Goal: Task Accomplishment & Management: Use online tool/utility

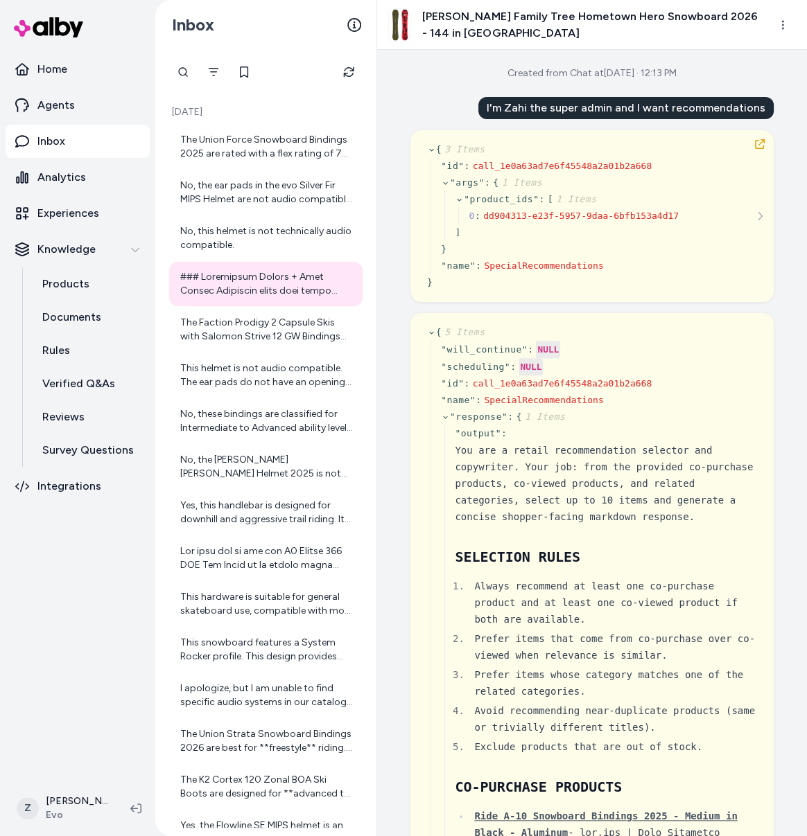
scroll to position [13101, 0]
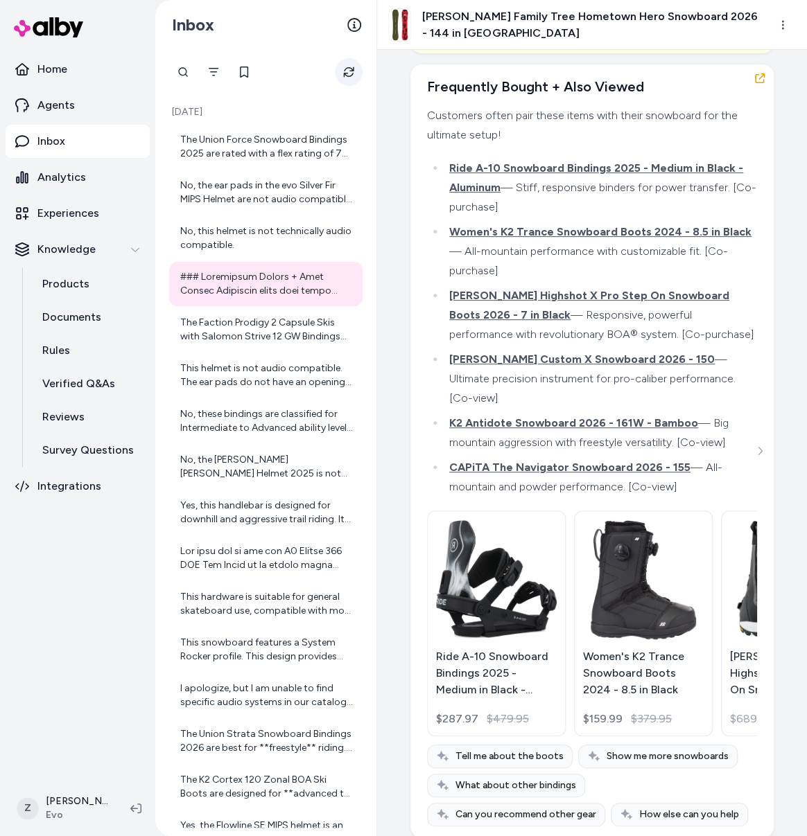
click at [349, 80] on button "Refresh" at bounding box center [349, 72] width 28 height 28
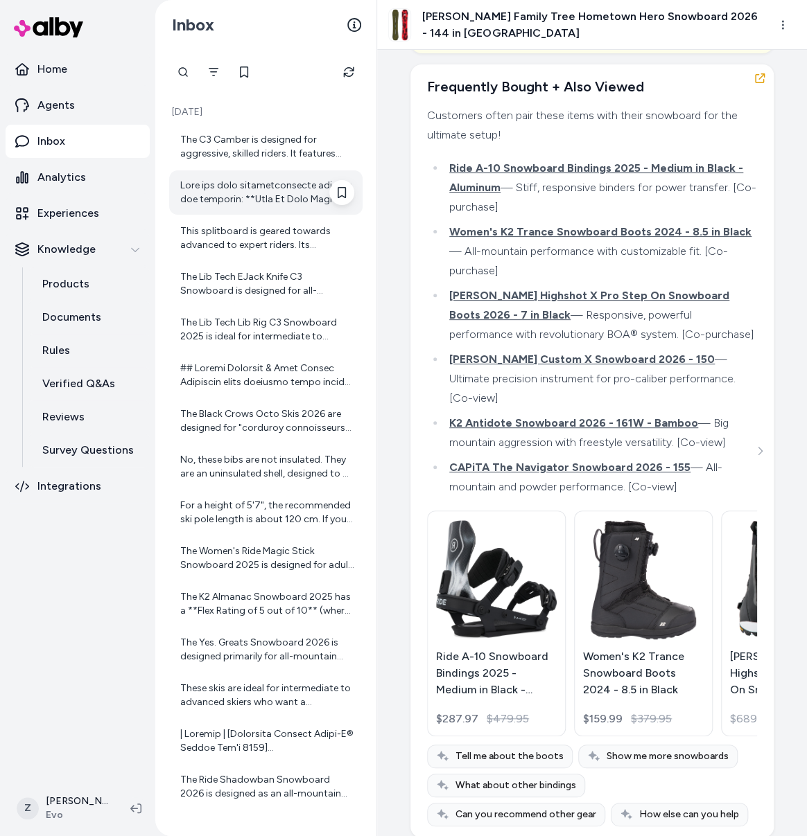
click at [186, 188] on div at bounding box center [267, 193] width 174 height 28
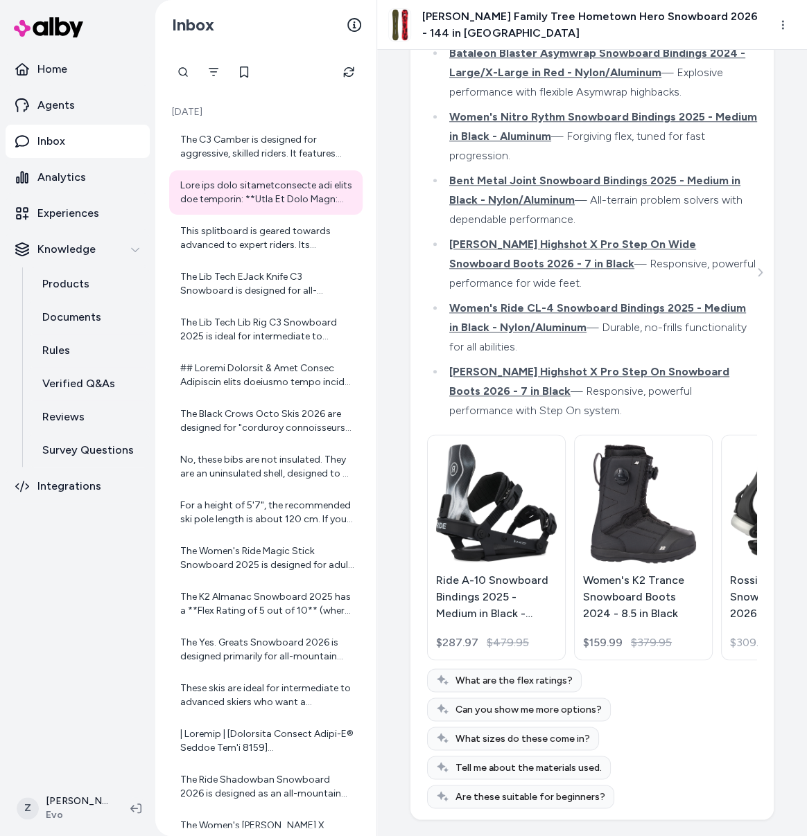
scroll to position [3168, 0]
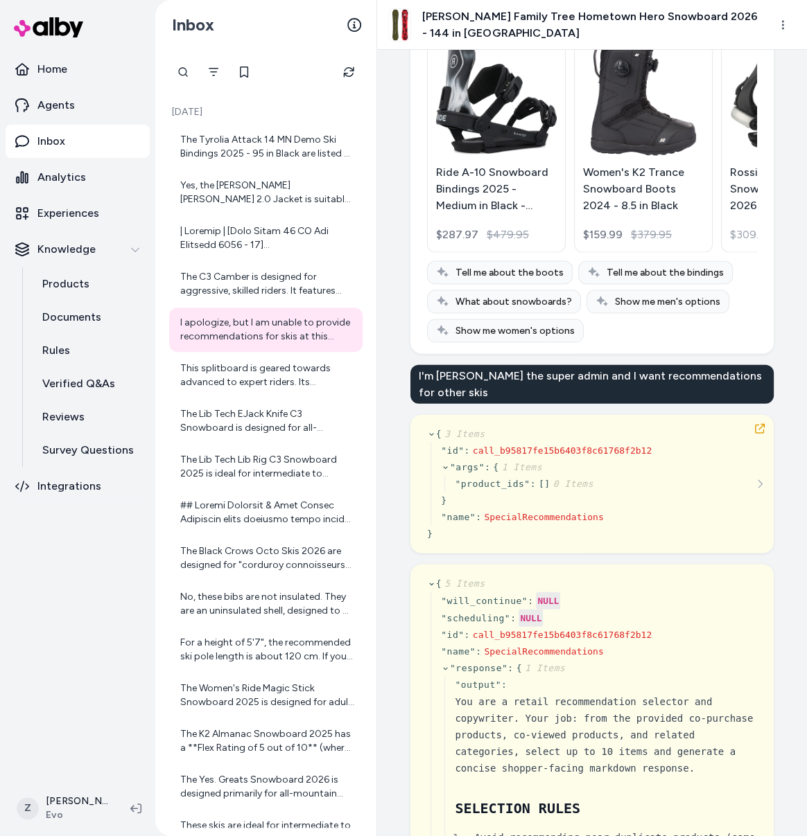
scroll to position [3660, 0]
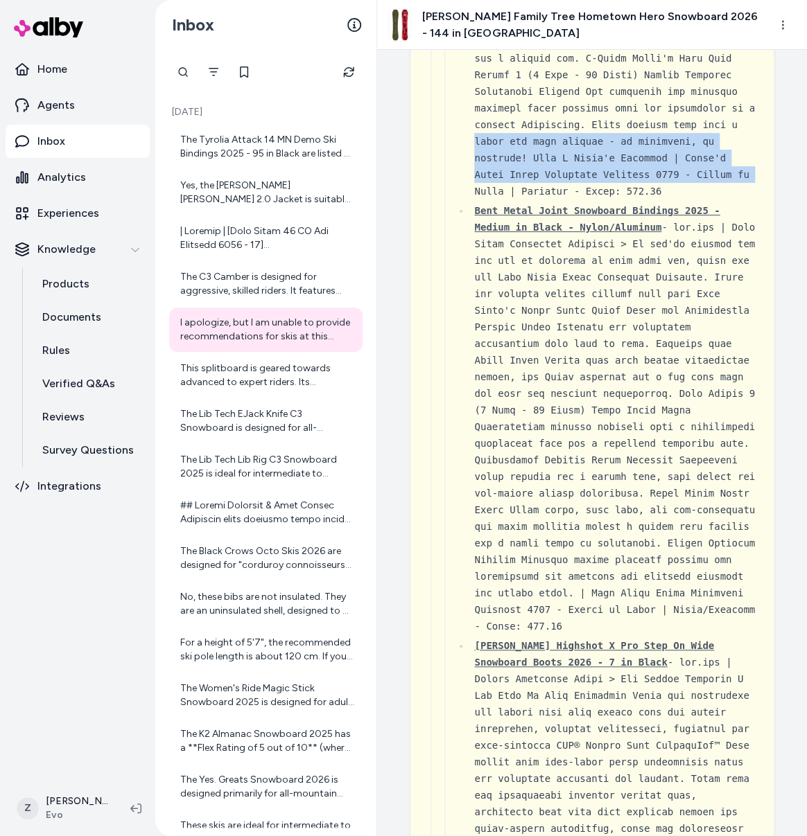
drag, startPoint x: 804, startPoint y: 249, endPoint x: 799, endPoint y: 292, distance: 42.5
click at [799, 292] on div "Created from Chat at Sep 11, 2025 · 1:54 PM I'm Zahi the super admin and I want…" at bounding box center [592, 443] width 430 height 787
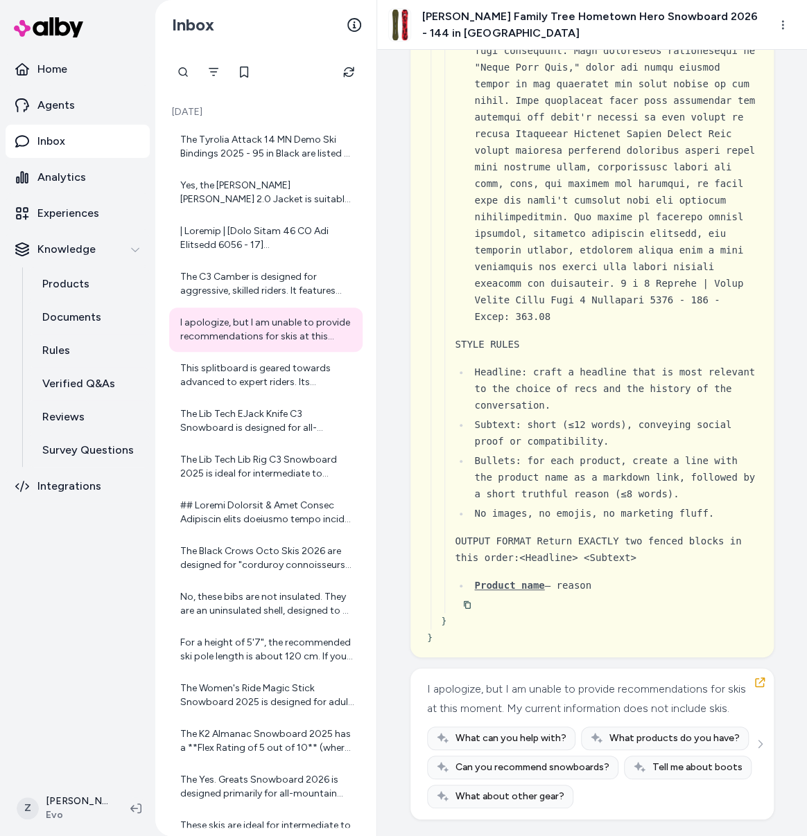
scroll to position [47913, 0]
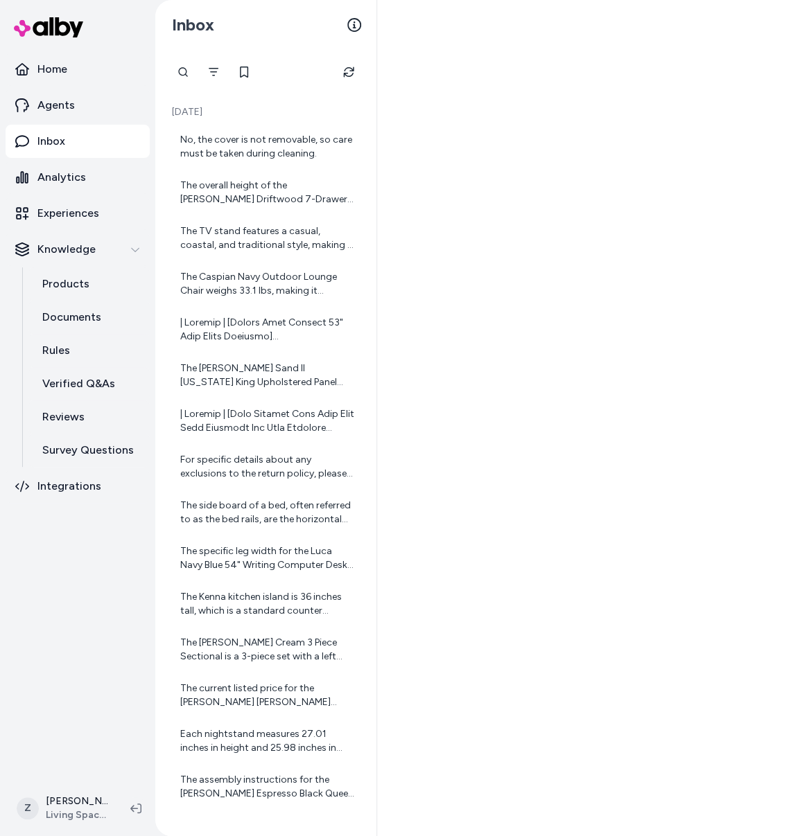
click at [117, 624] on nav "Home Agents Inbox Analytics Experiences Knowledge Products Documents Rules Veri…" at bounding box center [78, 416] width 144 height 726
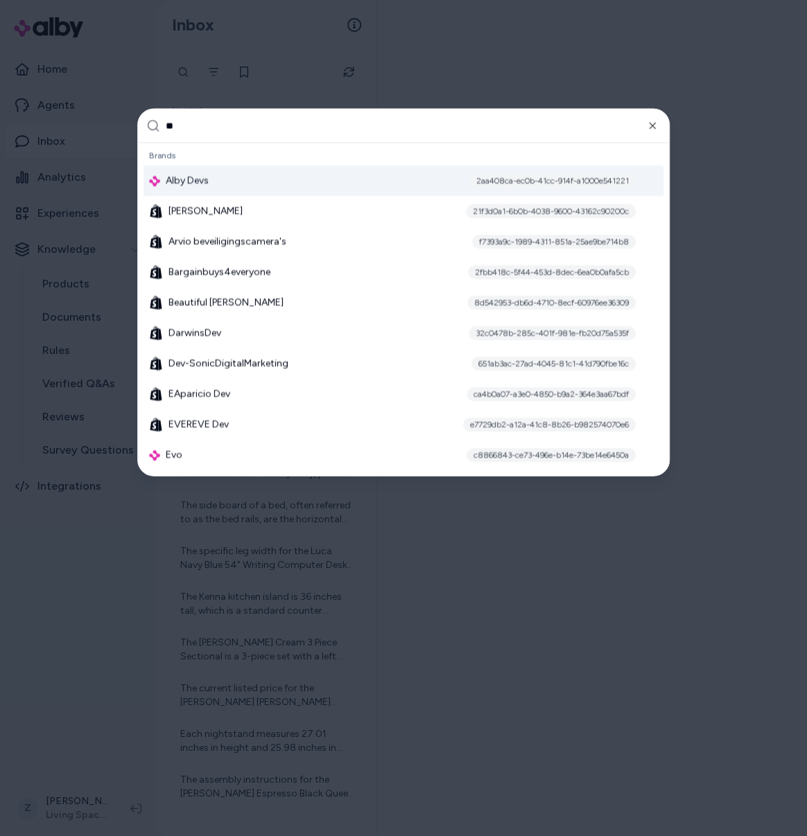
type input "***"
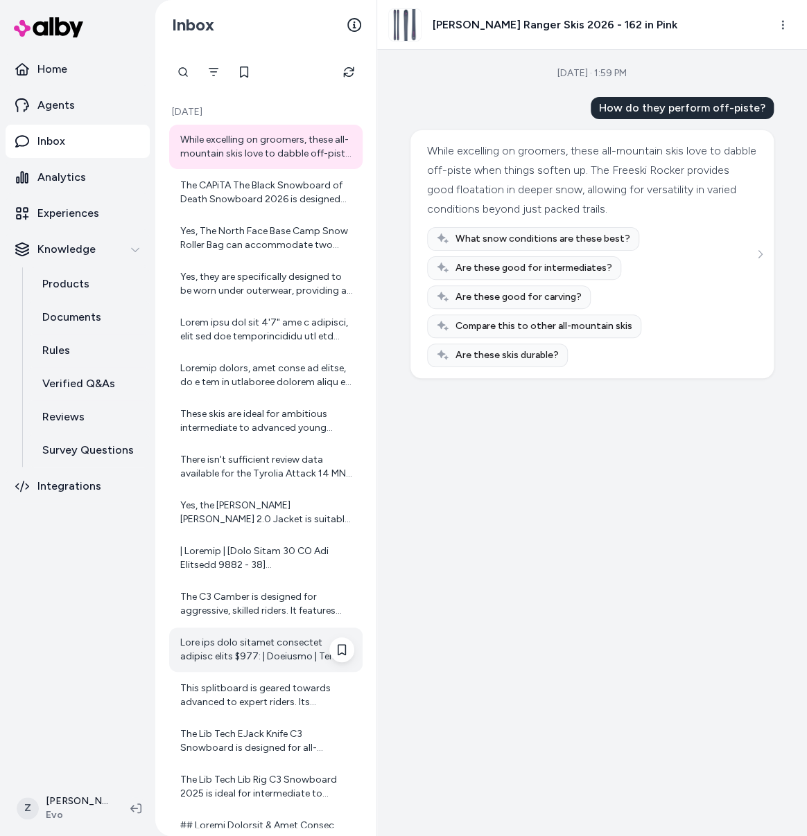
click at [256, 651] on div at bounding box center [267, 650] width 174 height 28
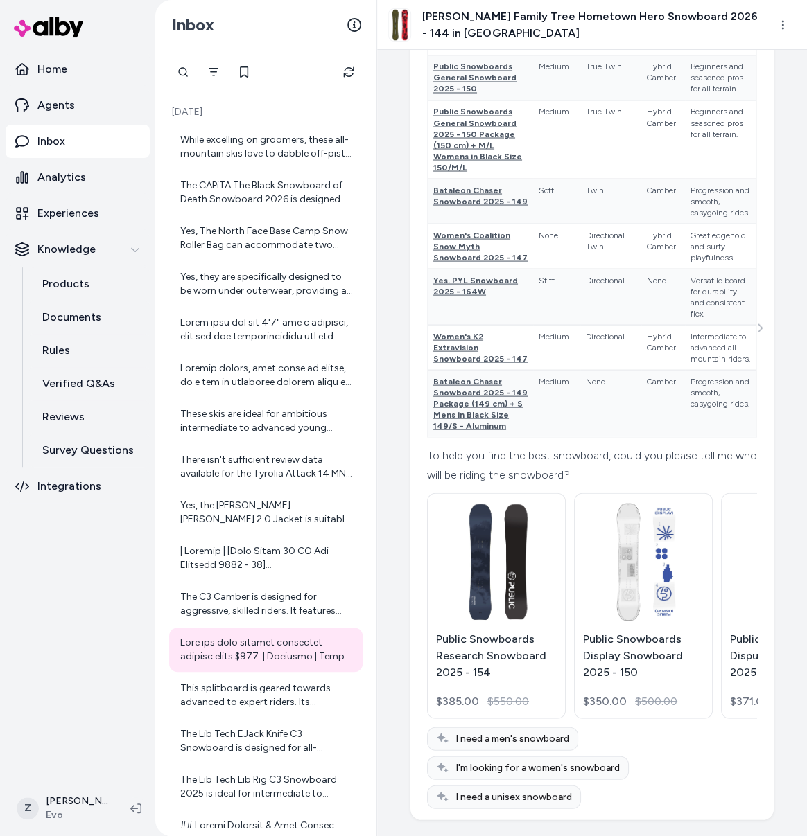
scroll to position [91992, 0]
click at [347, 71] on icon "Refresh" at bounding box center [348, 72] width 11 height 11
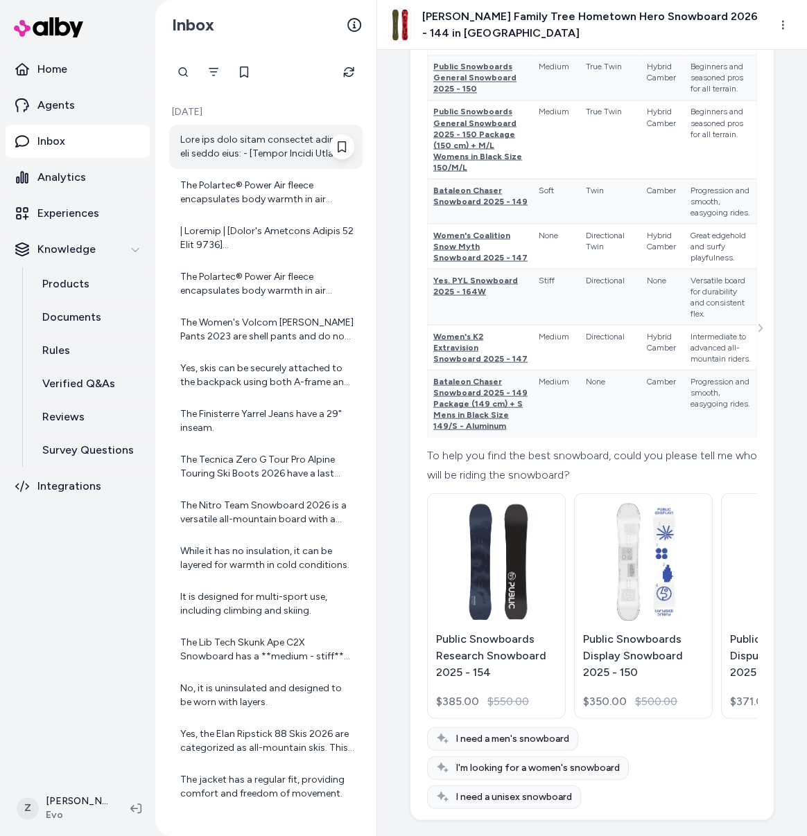
click at [286, 156] on div at bounding box center [267, 147] width 174 height 28
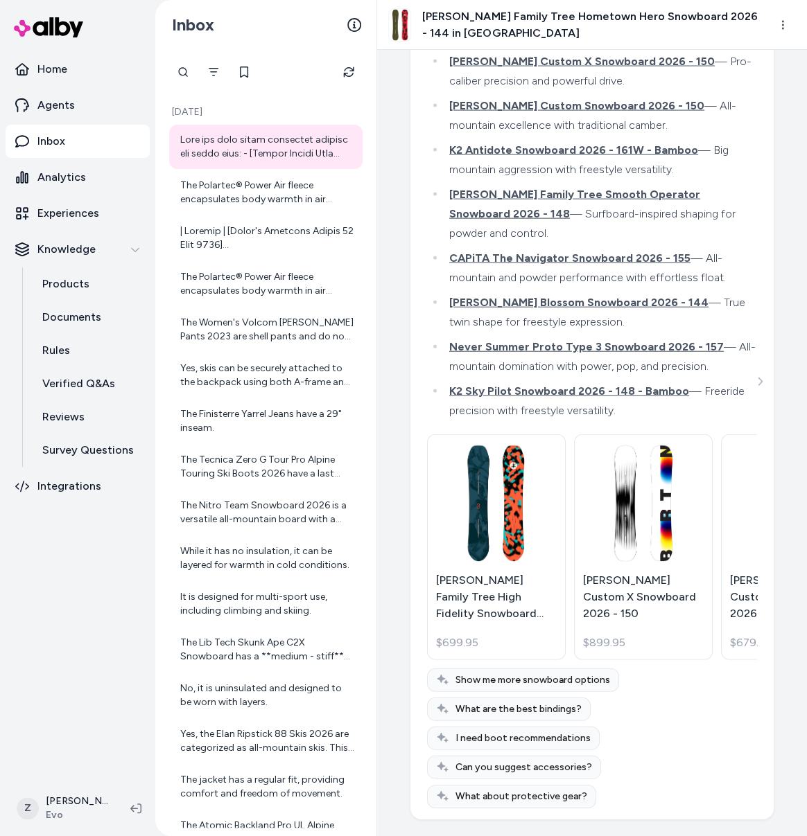
scroll to position [26902, 0]
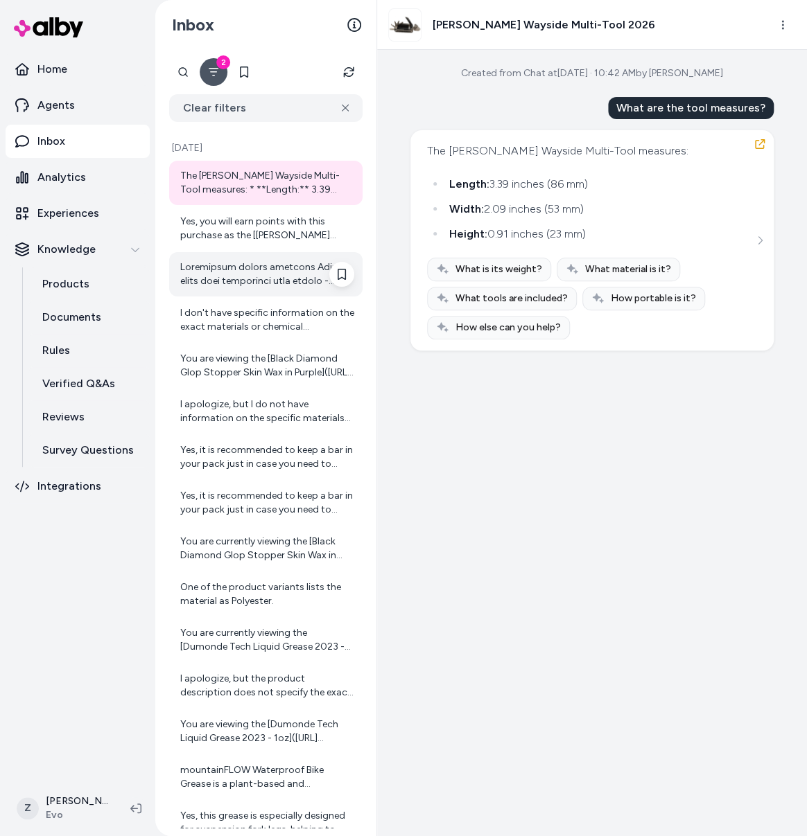
click at [255, 290] on div at bounding box center [265, 274] width 193 height 44
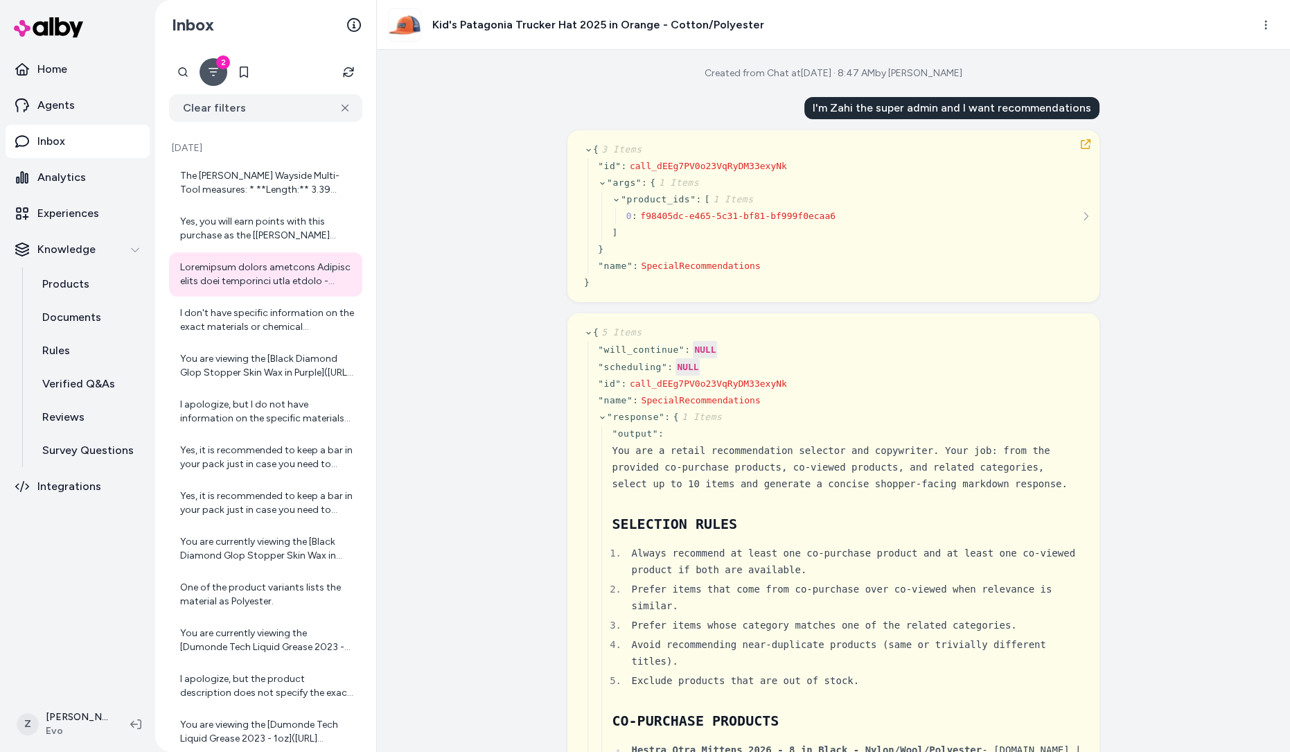
click at [444, 183] on div "Created from Chat at [DATE] · 8:47 AM by [PERSON_NAME] I'm Zahi the super admin…" at bounding box center [833, 401] width 913 height 702
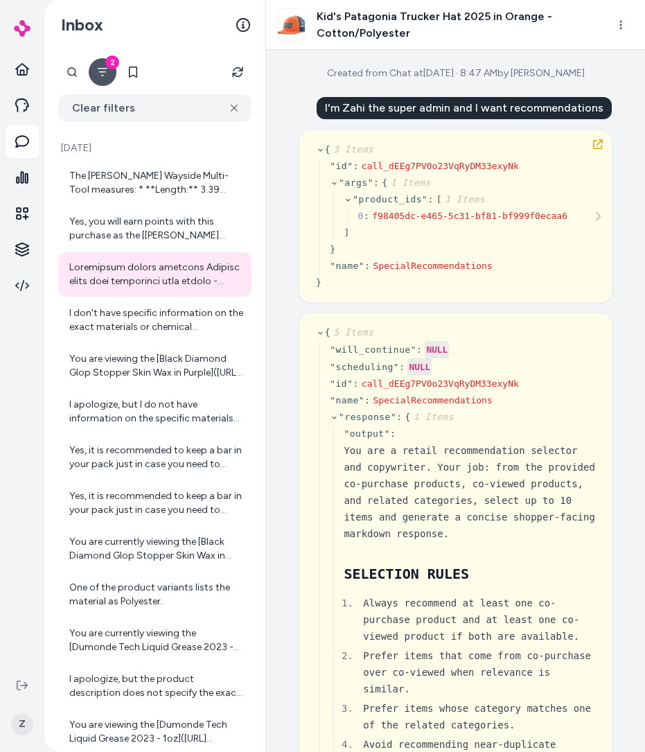
click at [266, 243] on div "Created from Chat at [DATE] · 8:47 AM by [PERSON_NAME] I'm Zahi the super admin…" at bounding box center [455, 401] width 379 height 702
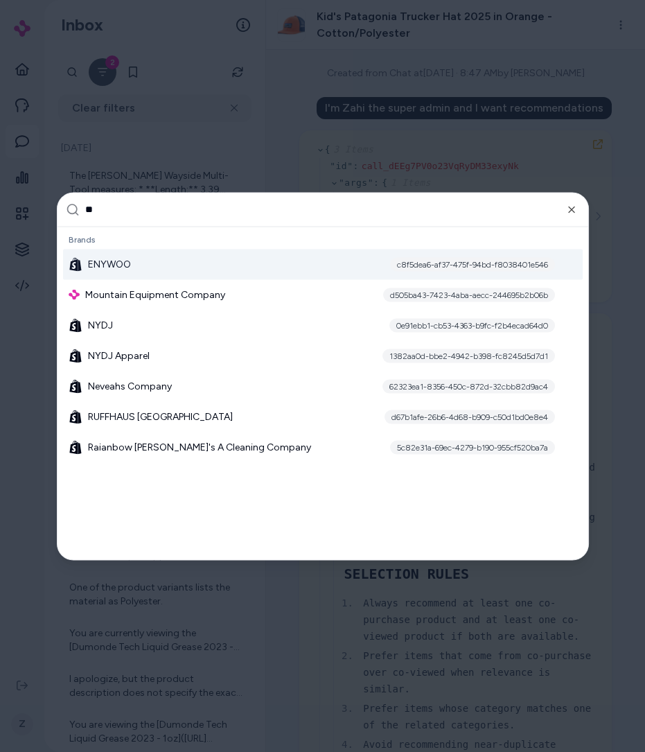
type input "***"
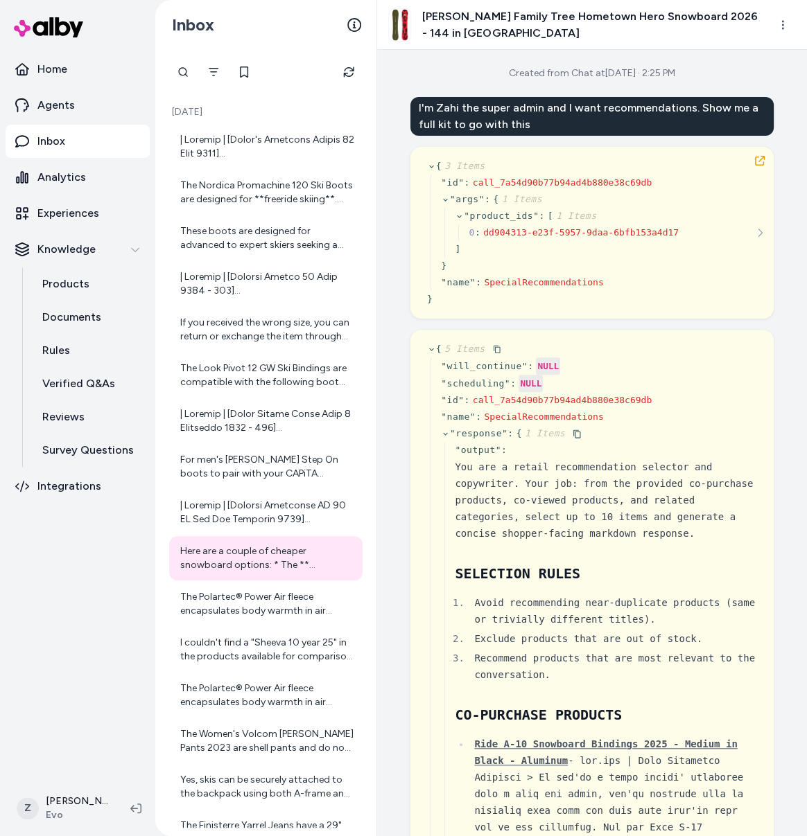
scroll to position [266, 0]
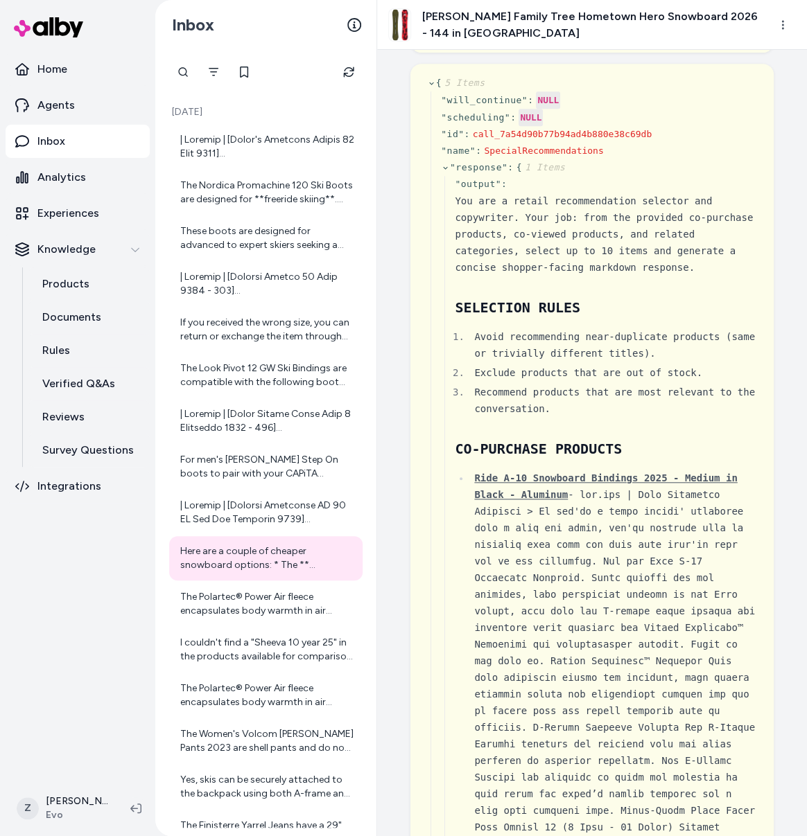
click at [794, 78] on div "Created from Chat at Sep 11, 2025 · 2:25 PM I'm Zahi the super admin and I want…" at bounding box center [592, 443] width 430 height 787
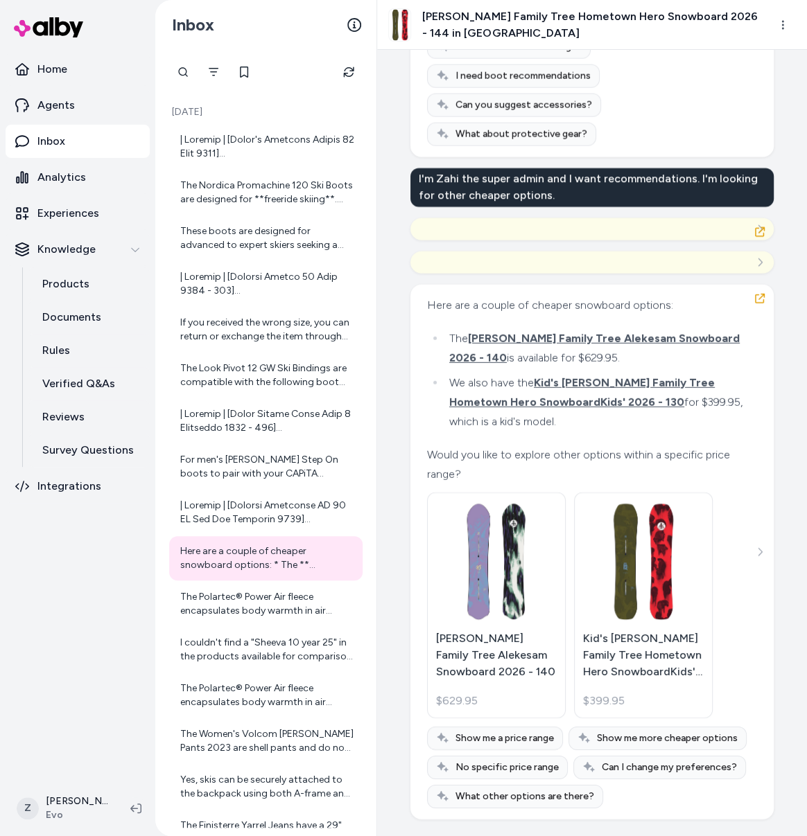
scroll to position [27670, 0]
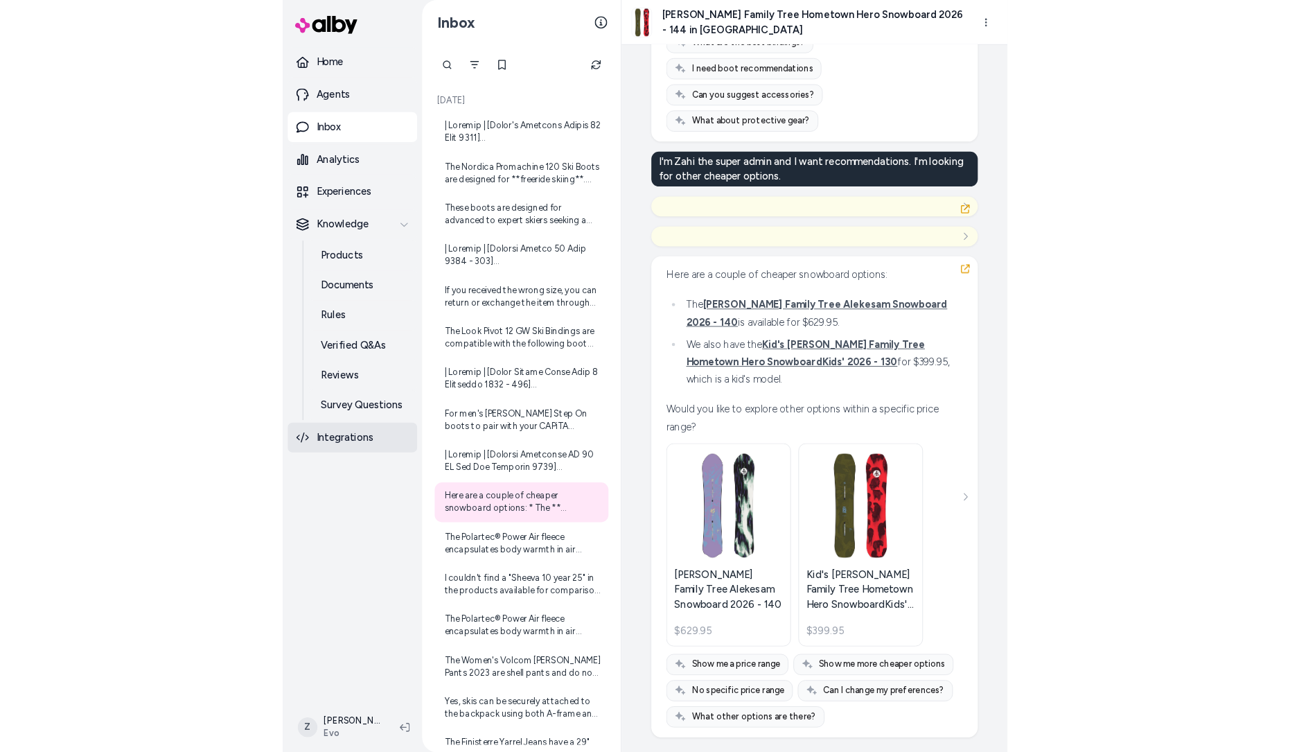
scroll to position [27299, 0]
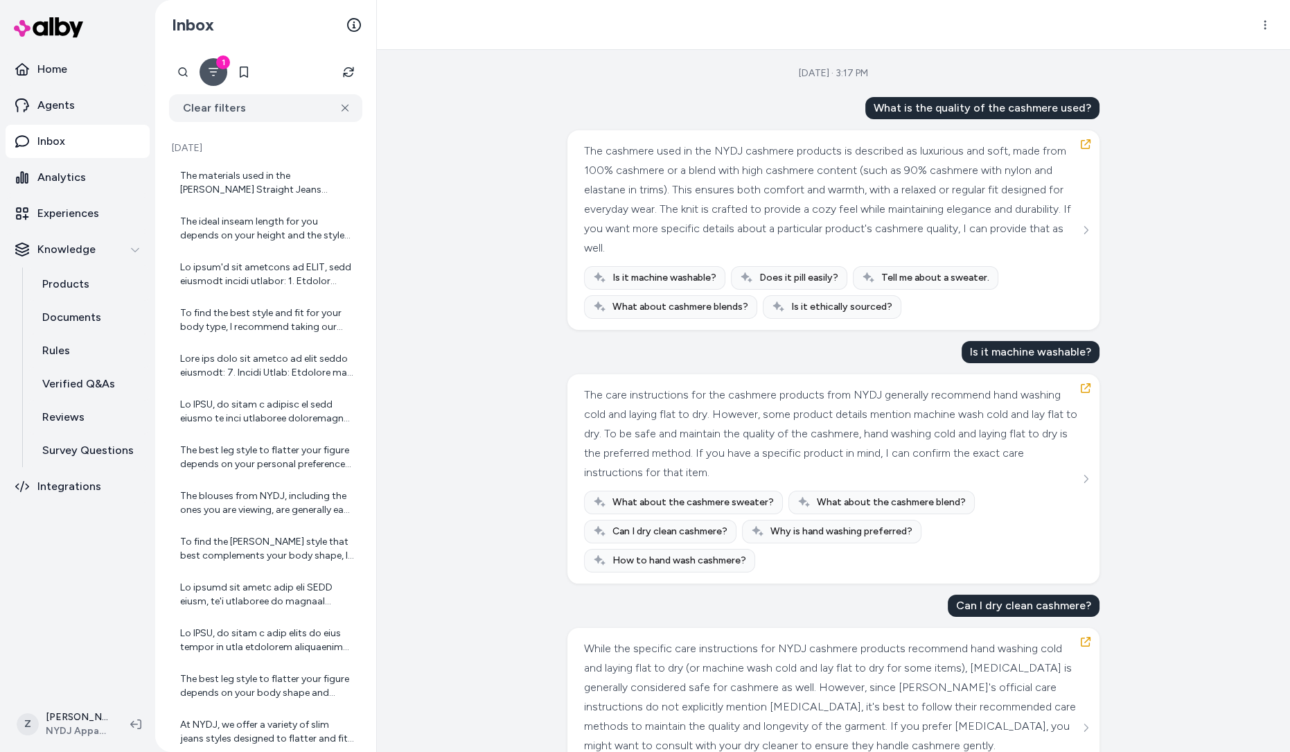
click at [403, 172] on div "Sep 10, 2025 · 3:17 PM What is the quality of the cashmere used? The cashmere u…" at bounding box center [833, 401] width 913 height 702
click at [70, 104] on p "Agents" at bounding box center [55, 105] width 37 height 17
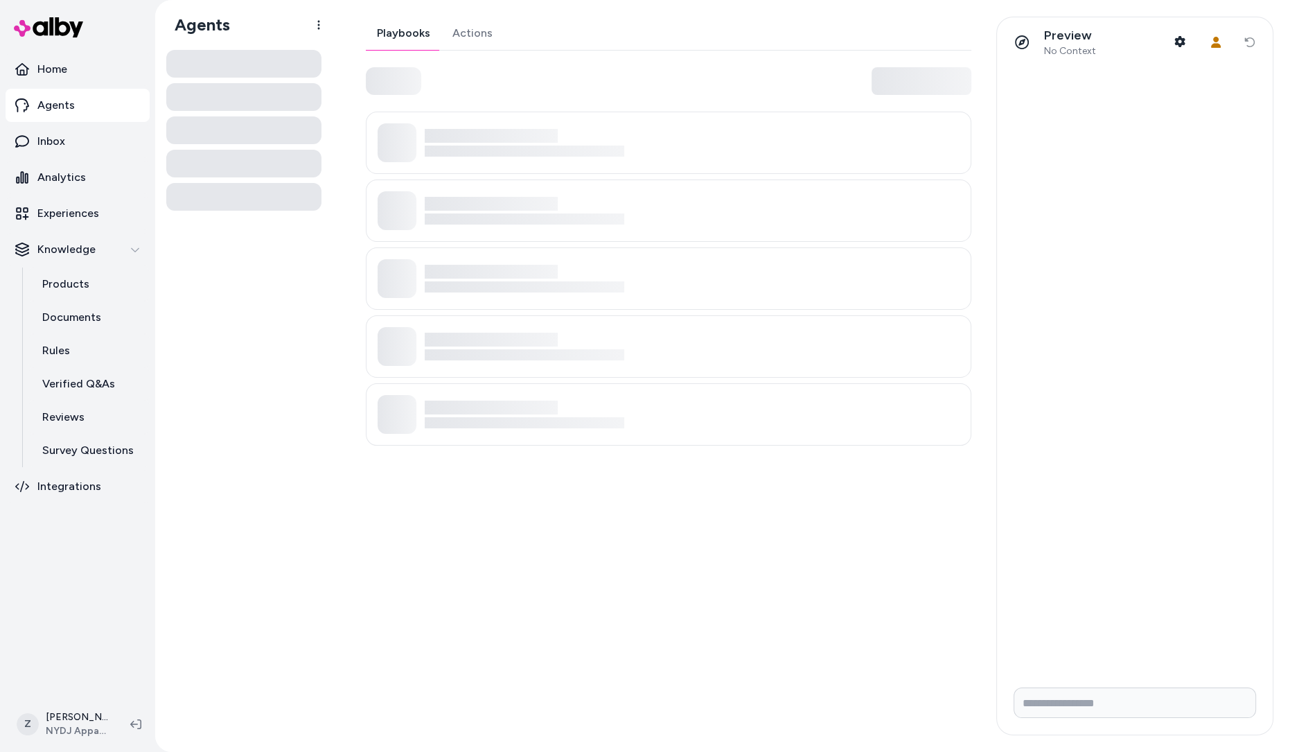
click at [480, 33] on link "Actions" at bounding box center [472, 33] width 62 height 33
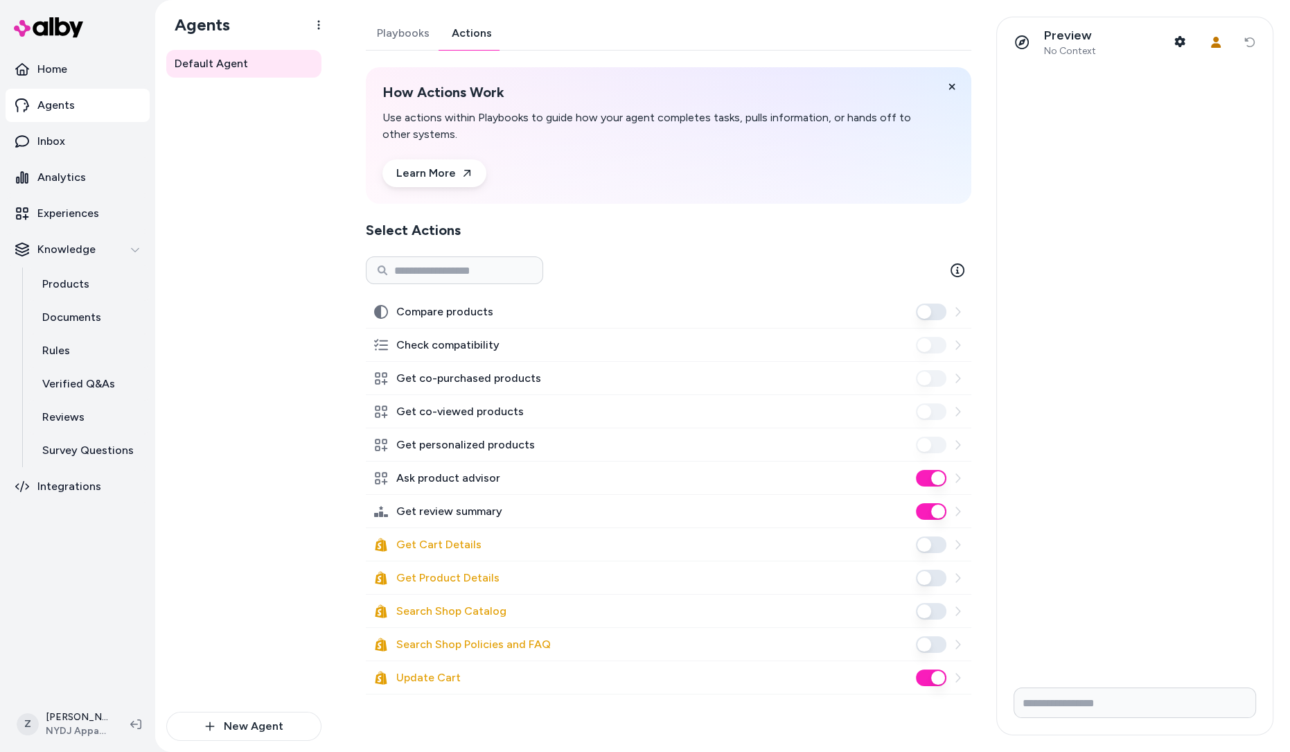
click at [1154, 532] on div at bounding box center [1135, 371] width 276 height 609
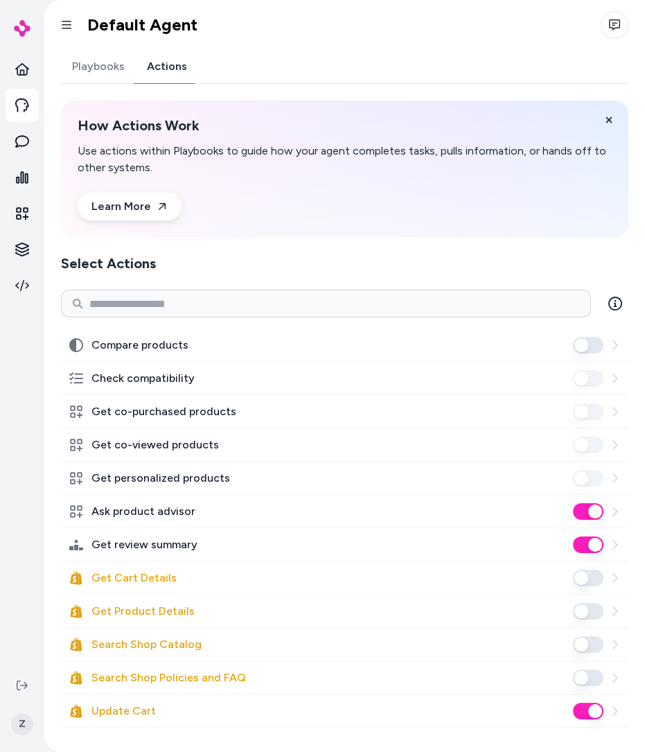
click at [592, 577] on button "Get Cart Details" at bounding box center [588, 578] width 30 height 17
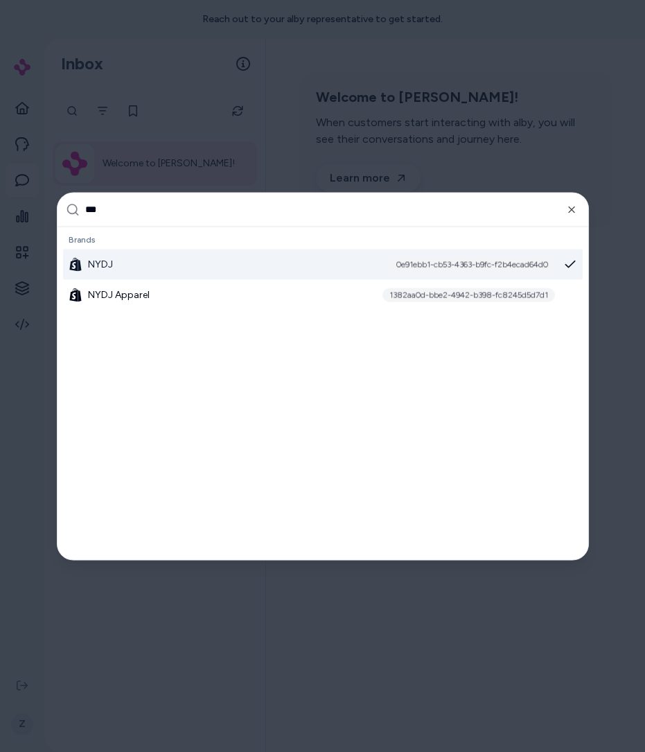
type input "****"
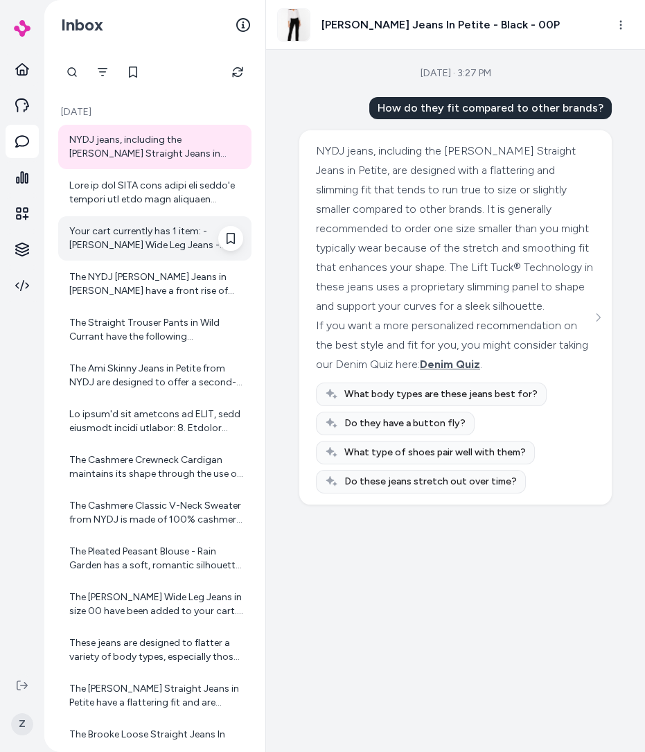
click at [188, 242] on div "Your cart currently has 1 item: - [PERSON_NAME] Wide Leg Jeans - Avenue Blue in…" at bounding box center [156, 239] width 174 height 28
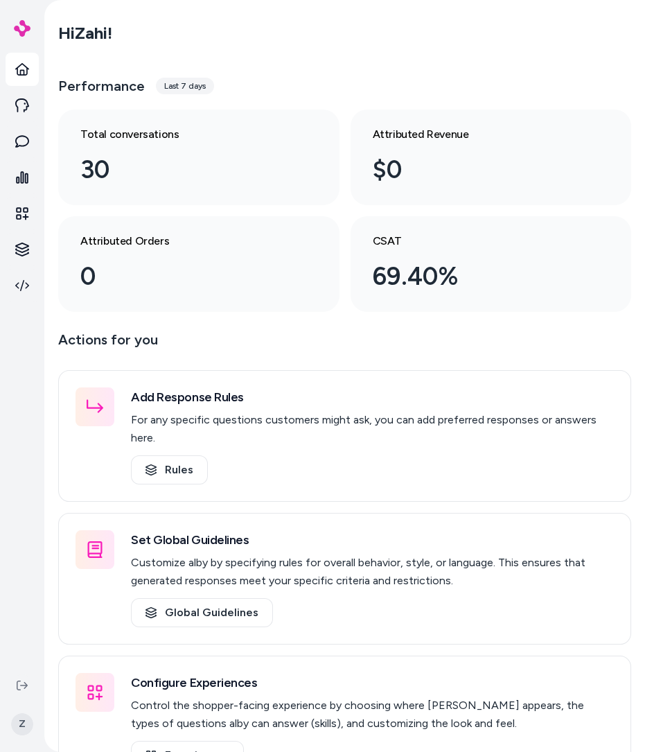
click at [543, 55] on div "Hi [PERSON_NAME] ! Performance Last 7 days Total conversations 30 Attributed Re…" at bounding box center [344, 163] width 573 height 298
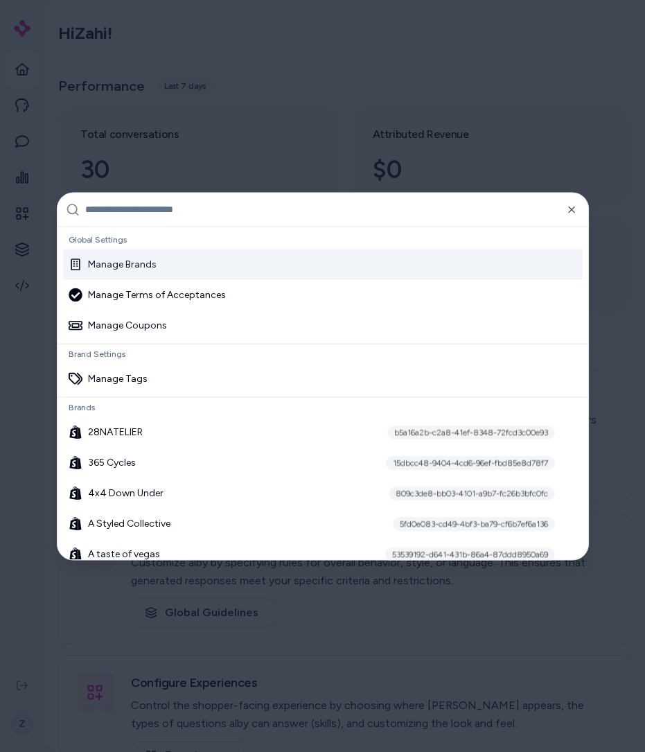
click at [186, 218] on input "text" at bounding box center [332, 209] width 495 height 33
click at [192, 209] on input "text" at bounding box center [332, 209] width 495 height 33
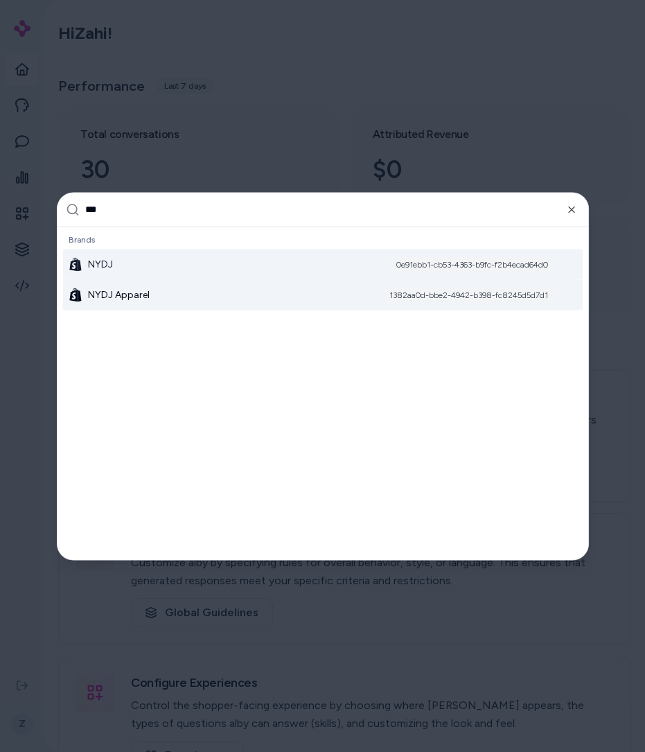
type input "***"
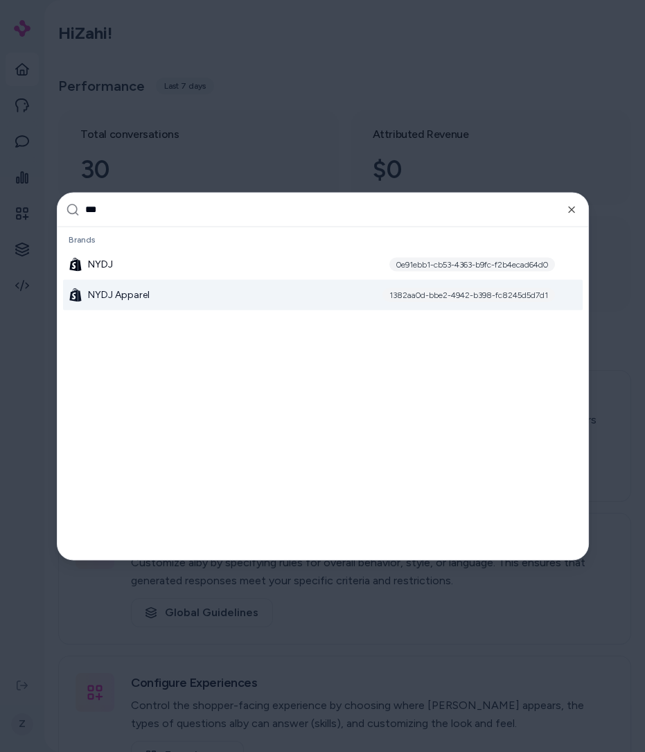
click at [190, 296] on div "NYDJ Apparel 1382aa0d-bbe2-4942-b398-fc8245d5d7d1" at bounding box center [323, 294] width 520 height 30
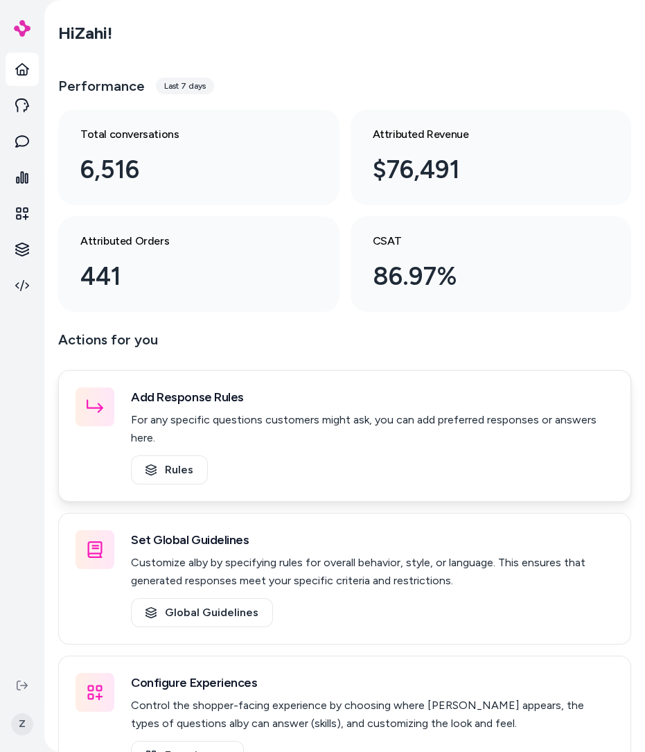
scroll to position [242, 0]
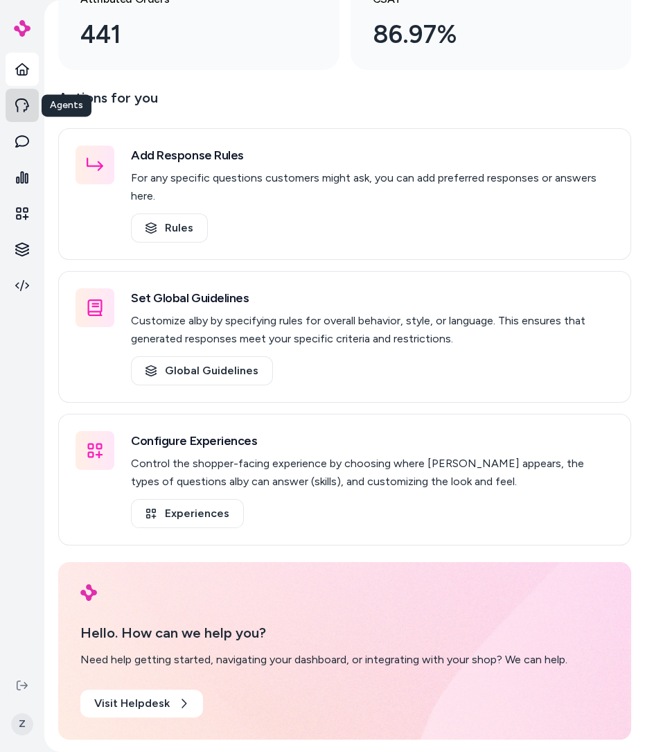
click at [21, 116] on link at bounding box center [22, 105] width 33 height 33
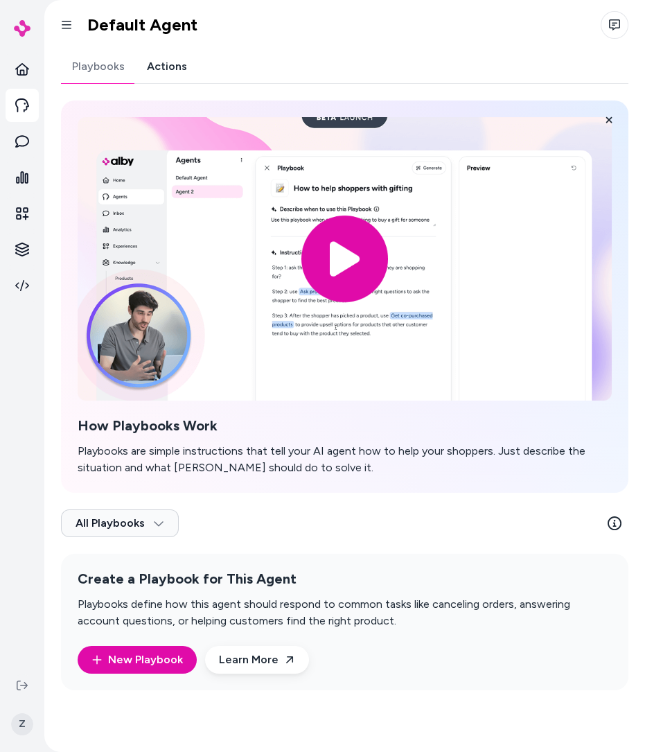
click at [175, 69] on link "Actions" at bounding box center [167, 66] width 62 height 33
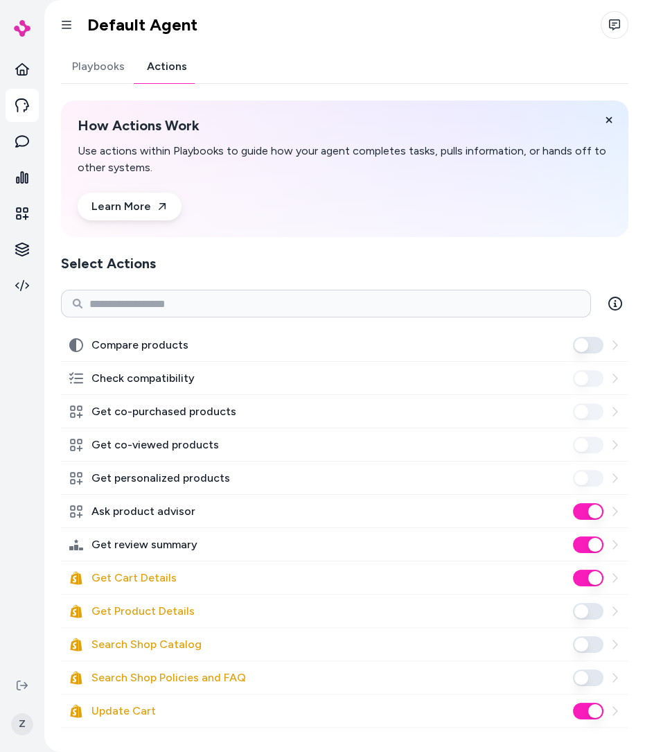
click at [592, 579] on button "Get Cart Details" at bounding box center [588, 578] width 30 height 17
click at [587, 641] on button "Search Shop Catalog" at bounding box center [588, 644] width 30 height 17
click at [595, 578] on button "Get Cart Details" at bounding box center [588, 578] width 30 height 17
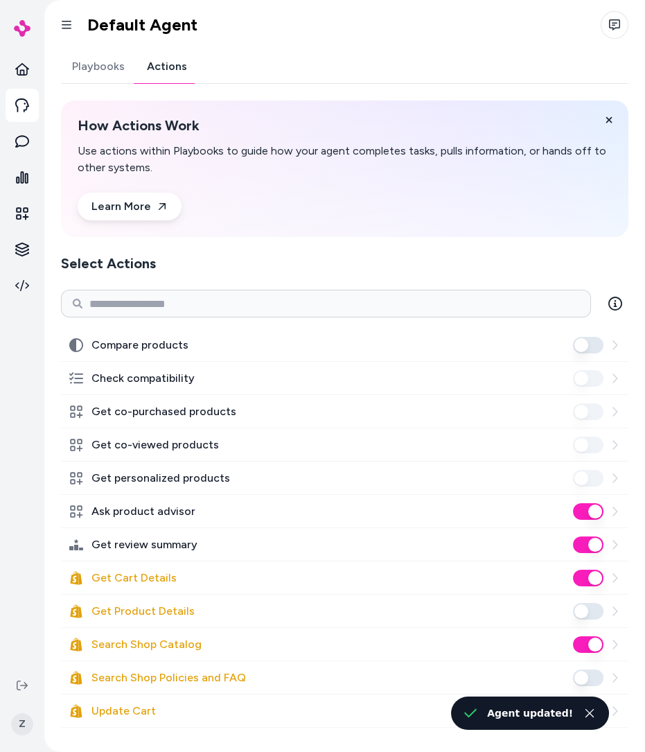
click at [592, 608] on button "Get Product Details" at bounding box center [588, 611] width 30 height 17
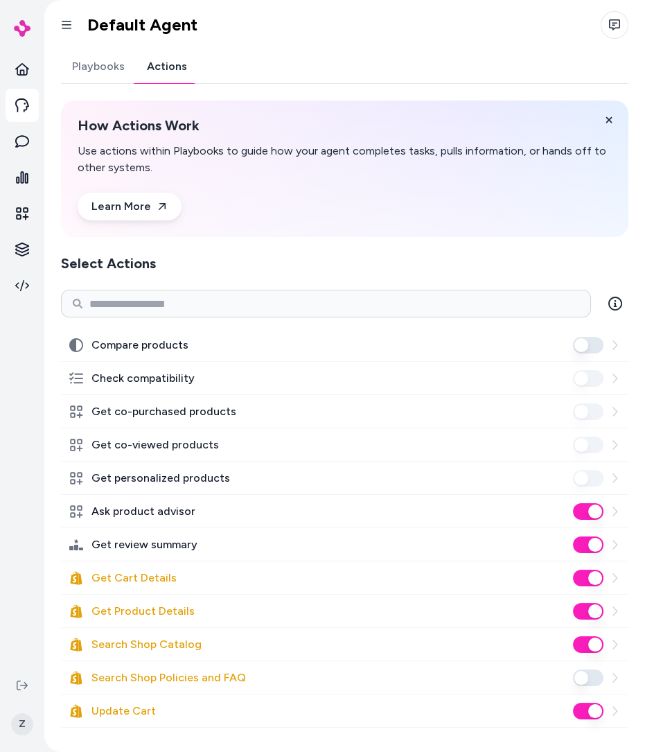
click at [590, 638] on button "Search Shop Catalog" at bounding box center [588, 644] width 30 height 17
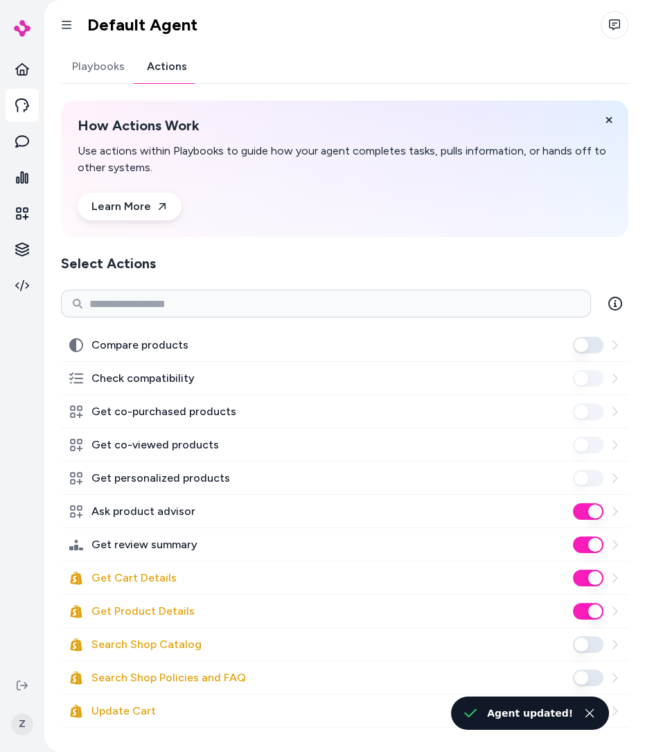
click at [587, 608] on button "Get Product Details" at bounding box center [588, 611] width 30 height 17
click at [588, 578] on button "Get Cart Details" at bounding box center [588, 578] width 30 height 17
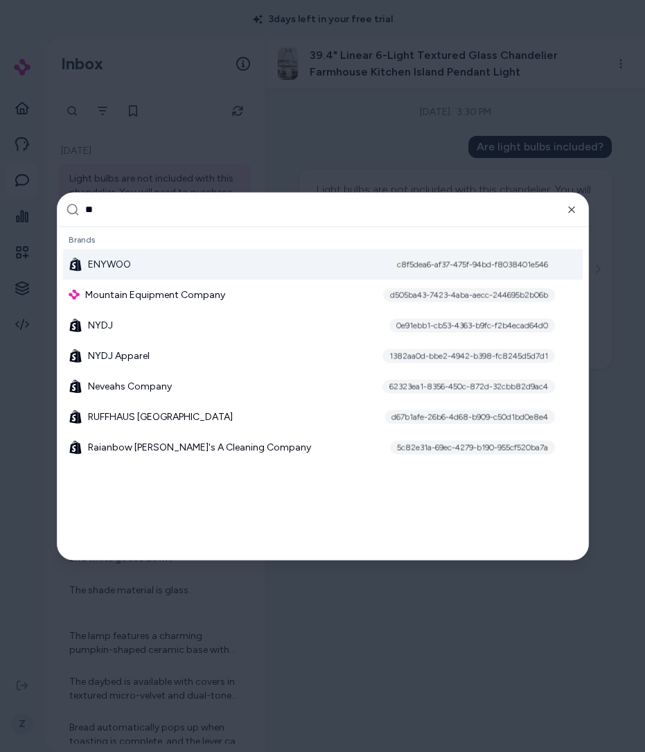
type input "***"
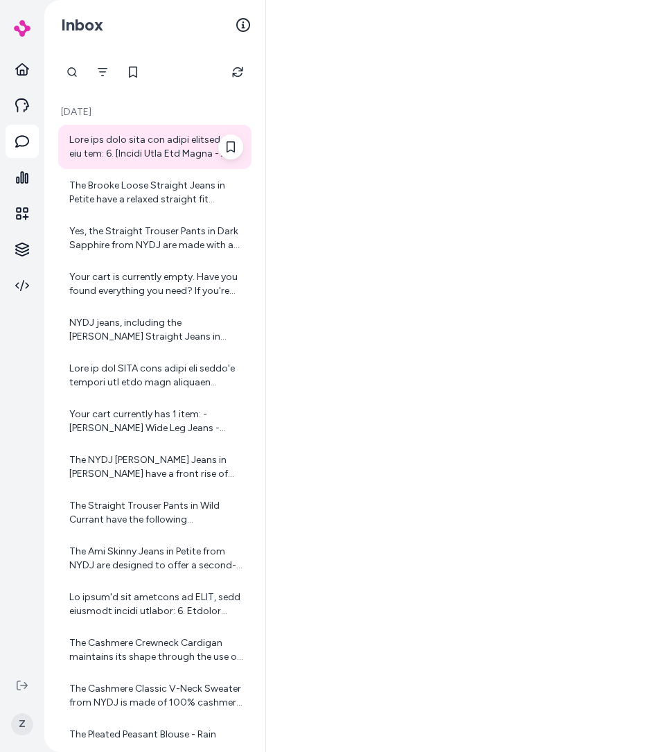
click at [159, 164] on div at bounding box center [154, 147] width 193 height 44
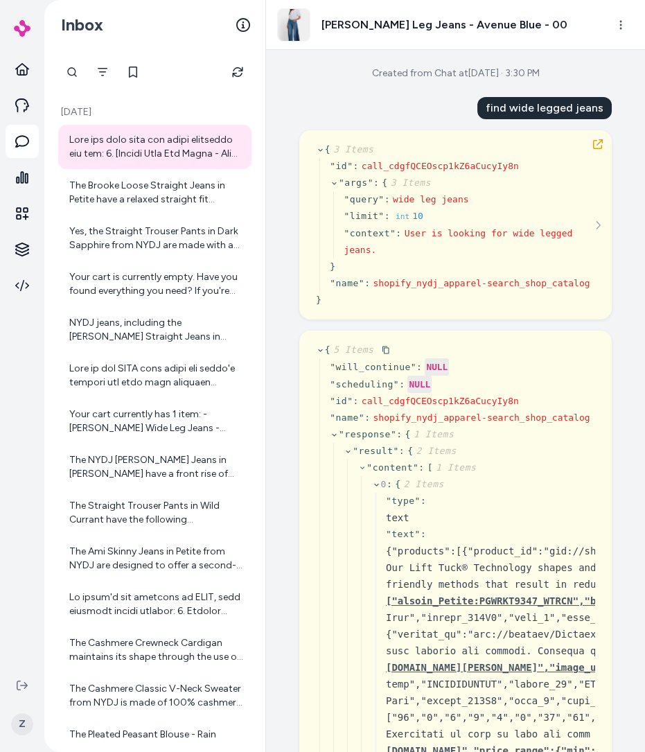
click at [520, 418] on span "shopify_nydj_apparel-search_shop_catalog" at bounding box center [481, 417] width 217 height 10
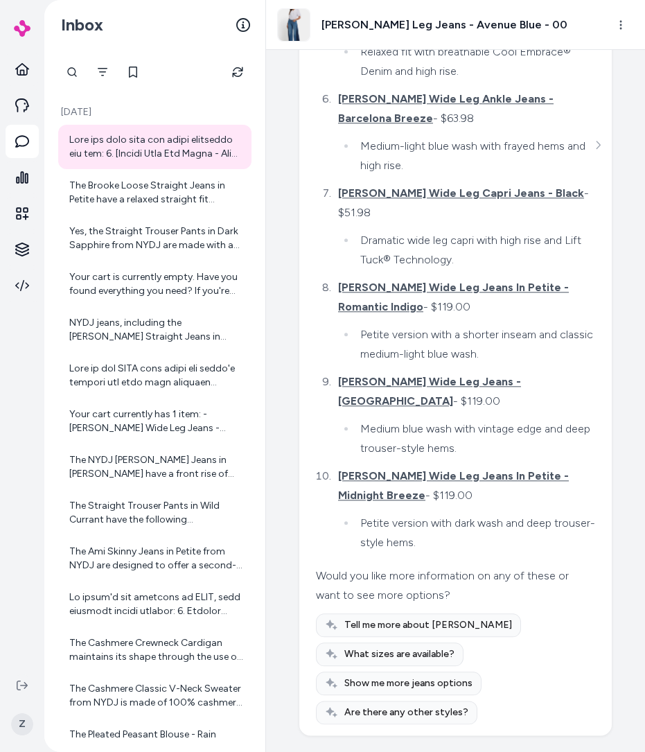
scroll to position [2079, 0]
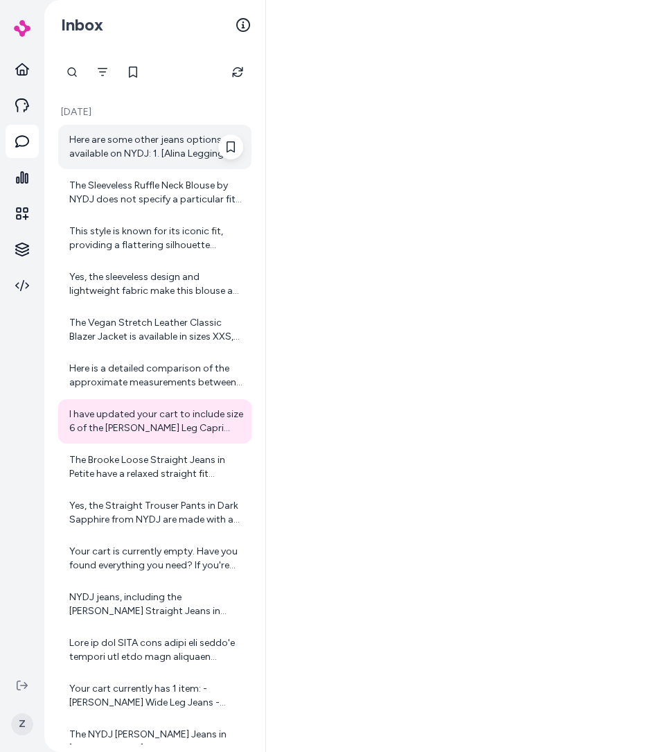
click at [161, 142] on div "Here are some other jeans options available on NYDJ: 1. [Alina Legging Jeans - …" at bounding box center [156, 147] width 174 height 28
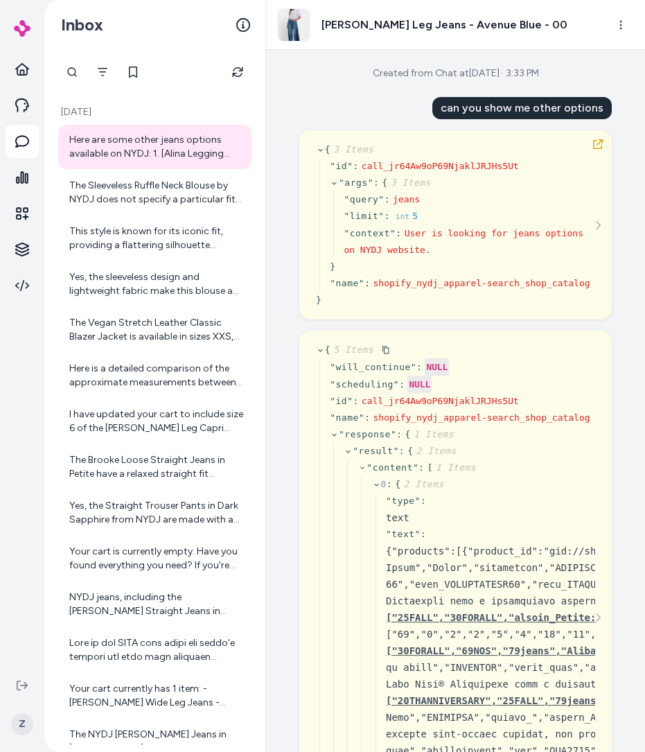
click at [423, 419] on span "shopify_nydj_apparel-search_shop_catalog" at bounding box center [481, 417] width 217 height 10
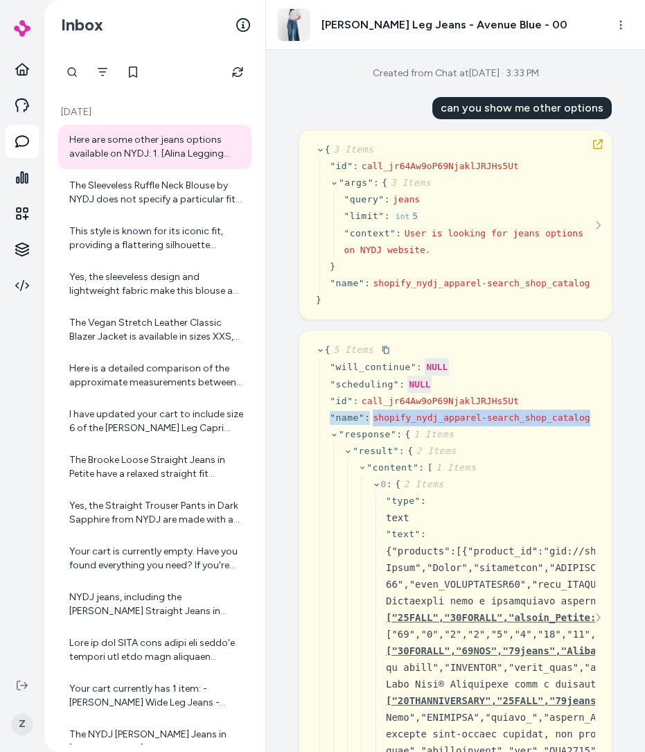
click at [439, 418] on span "shopify_nydj_apparel-search_shop_catalog" at bounding box center [481, 417] width 217 height 10
click at [411, 414] on span "shopify_nydj_apparel-search_shop_catalog" at bounding box center [481, 417] width 217 height 10
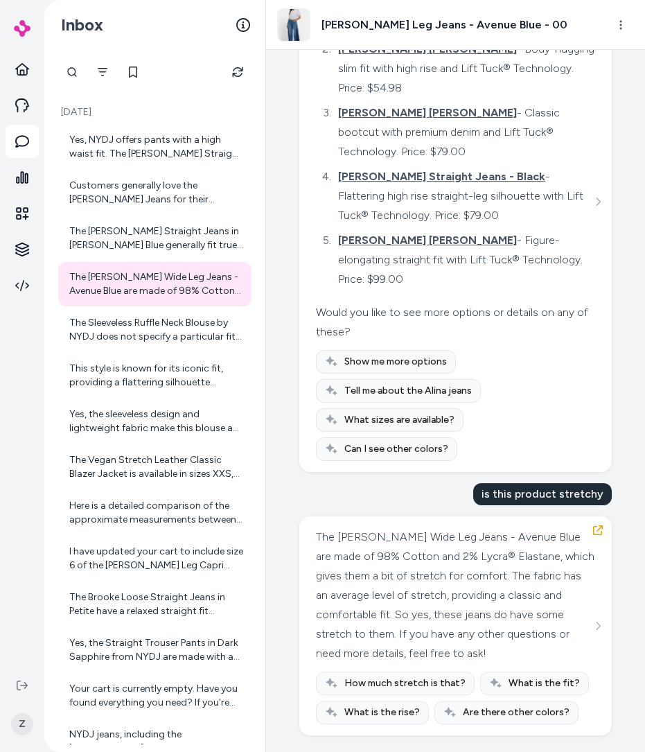
scroll to position [1228, 0]
click at [597, 529] on icon "button" at bounding box center [597, 530] width 11 height 11
